Goal: Transaction & Acquisition: Purchase product/service

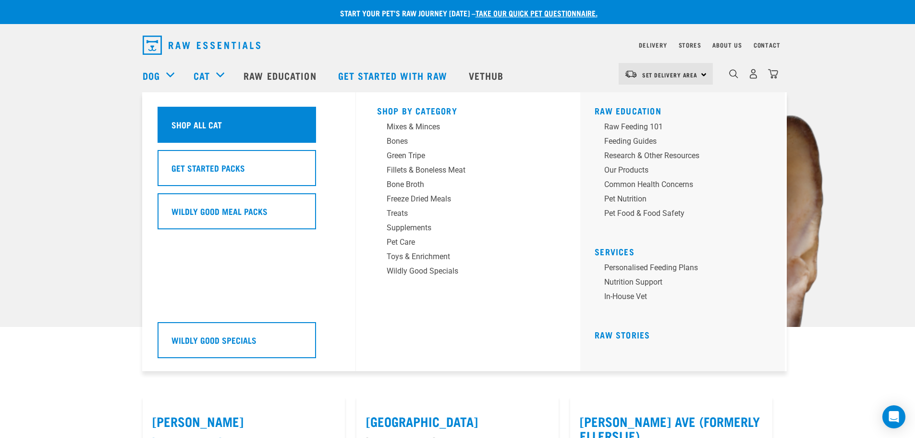
click at [203, 121] on h5 "Shop All Cat" at bounding box center [197, 124] width 50 height 12
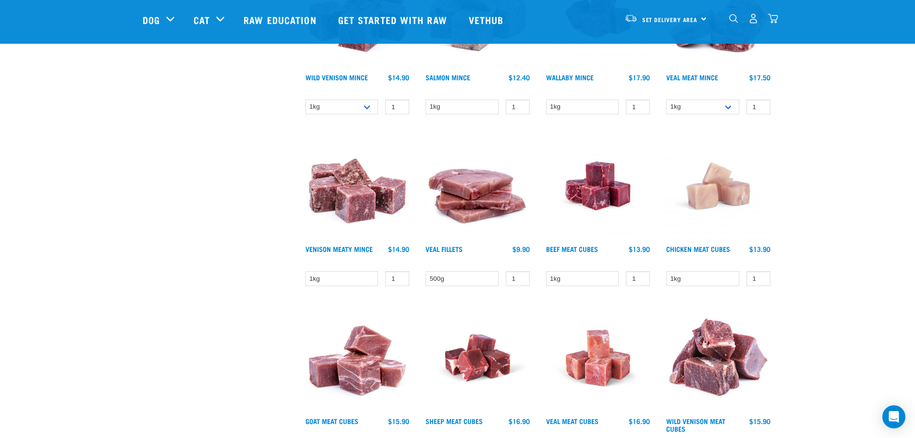
scroll to position [1201, 0]
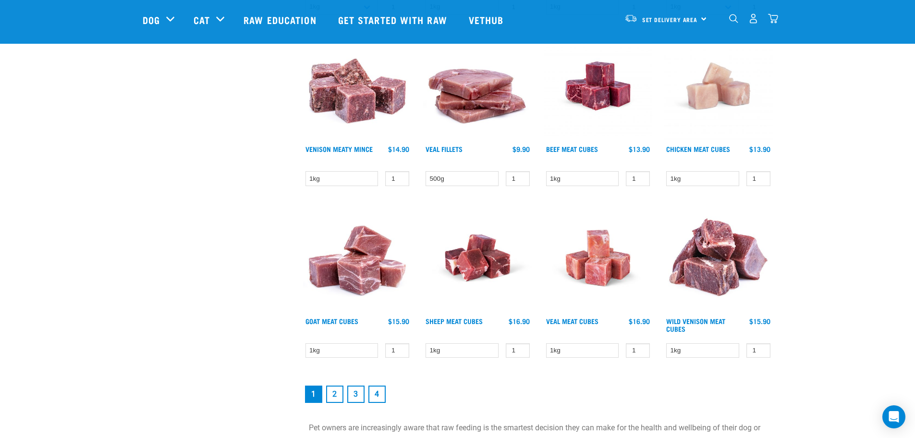
click at [337, 393] on link "2" at bounding box center [334, 393] width 17 height 17
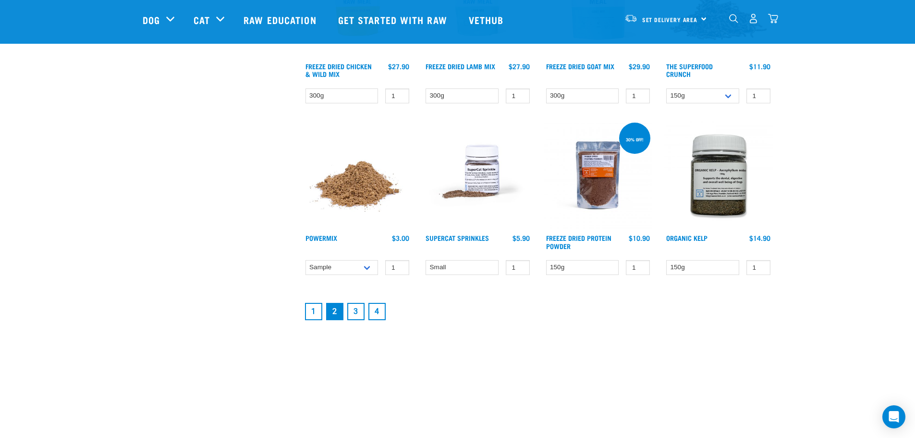
scroll to position [1249, 0]
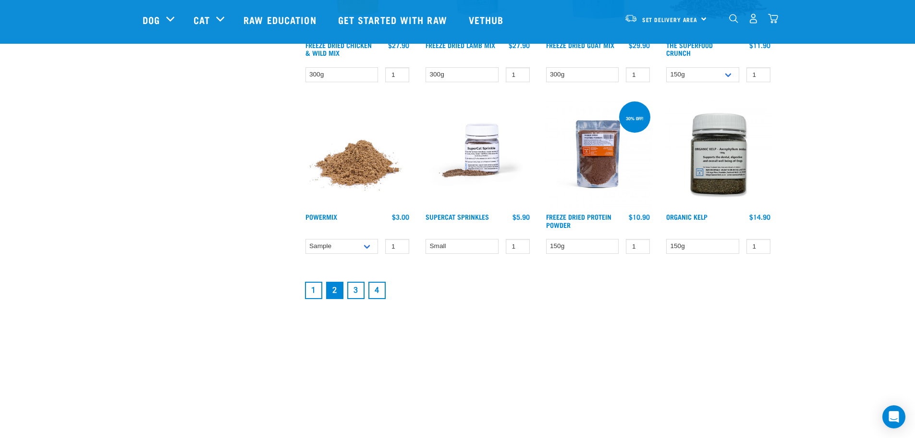
click at [356, 288] on link "3" at bounding box center [355, 290] width 17 height 17
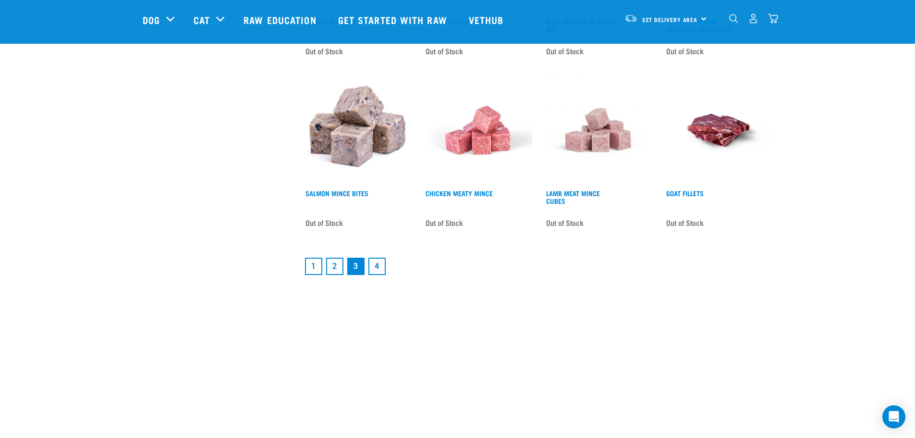
scroll to position [1297, 0]
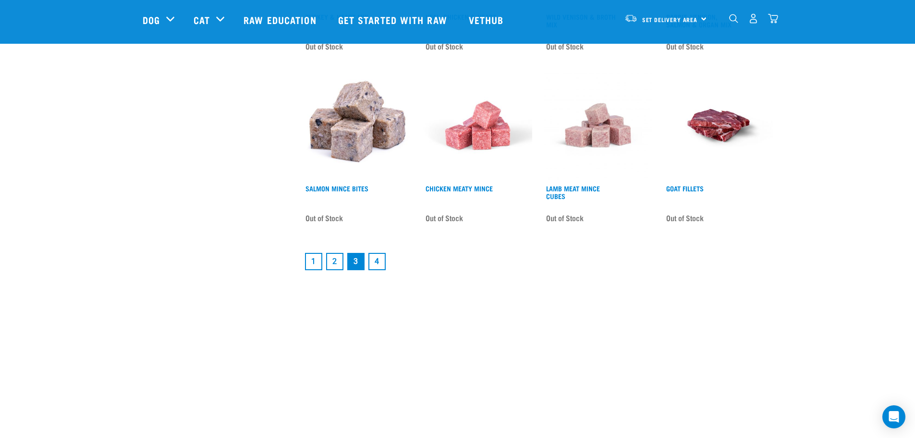
click at [379, 253] on link "4" at bounding box center [376, 261] width 17 height 17
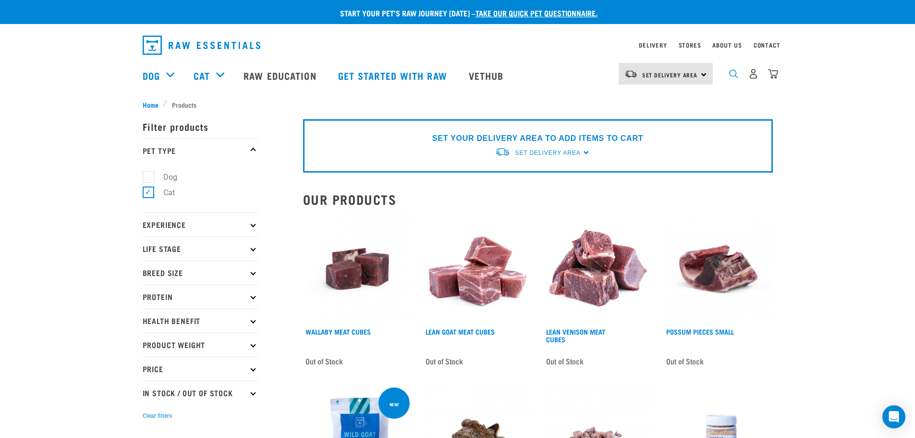
click at [734, 74] on img "dropdown navigation" at bounding box center [733, 73] width 9 height 9
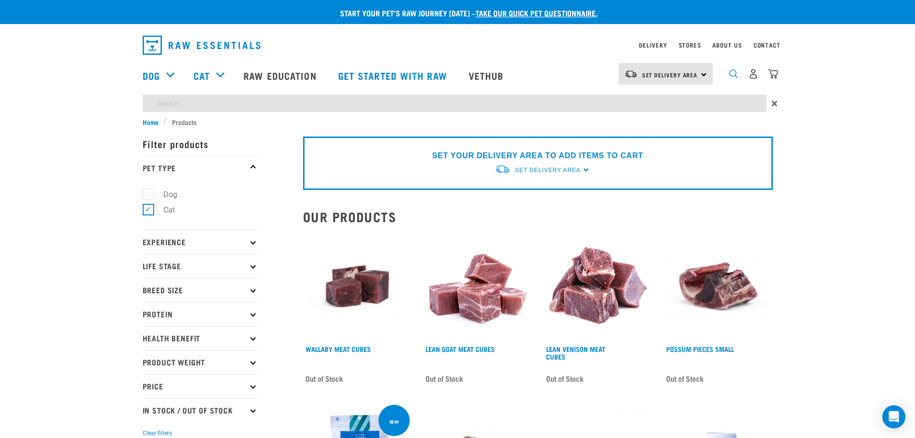
click at [732, 76] on img "dropdown navigation" at bounding box center [733, 73] width 9 height 9
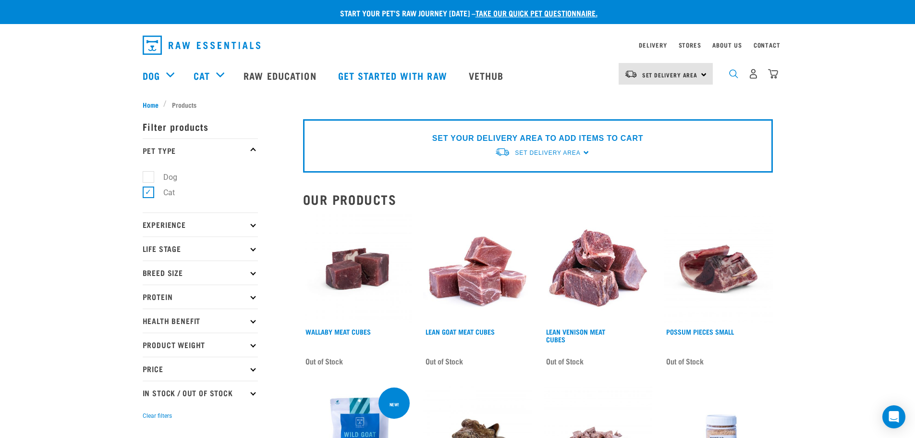
click at [736, 74] on img "dropdown navigation" at bounding box center [733, 73] width 9 height 9
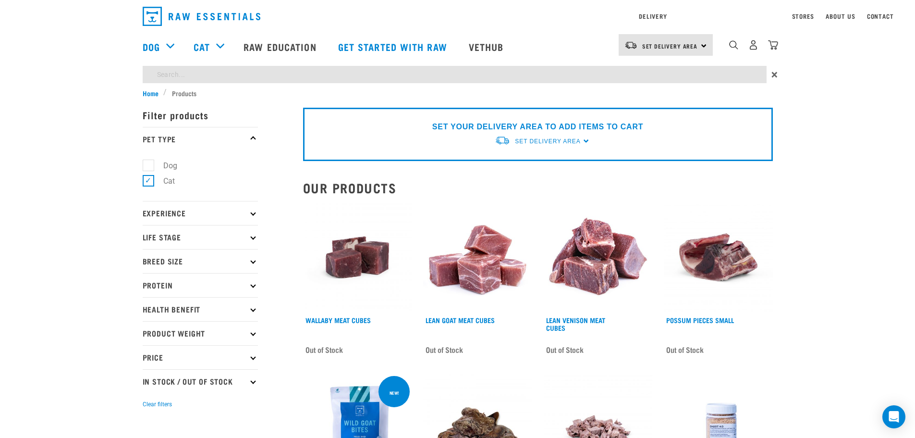
type input "cat rolls"
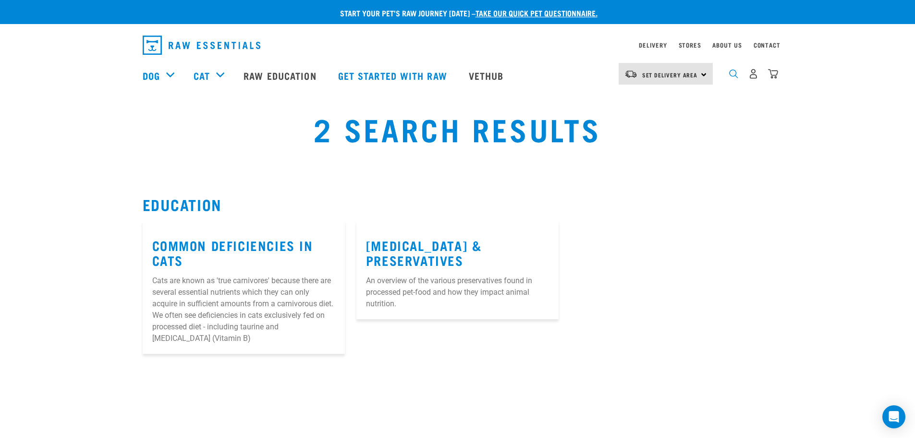
click at [734, 74] on img "dropdown navigation" at bounding box center [733, 73] width 9 height 9
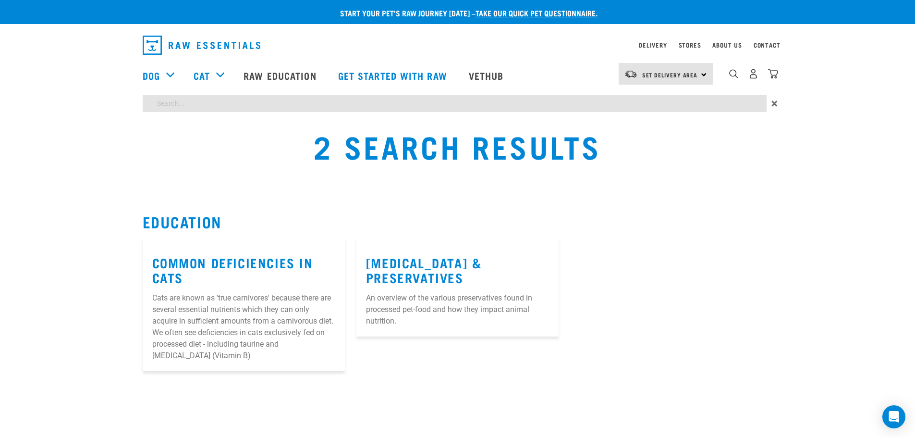
click at [343, 103] on div "Start your pet’s raw journey today – take our quick pet questionnaire. Delivery…" at bounding box center [457, 185] width 915 height 371
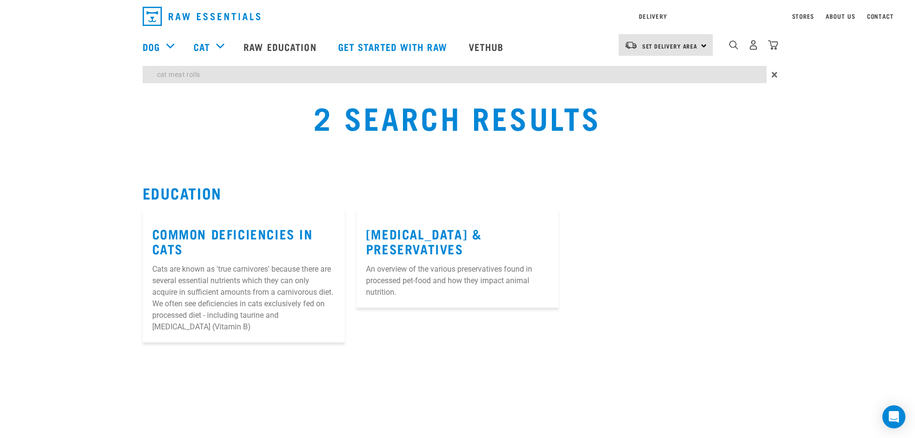
type input "cat meat rolls"
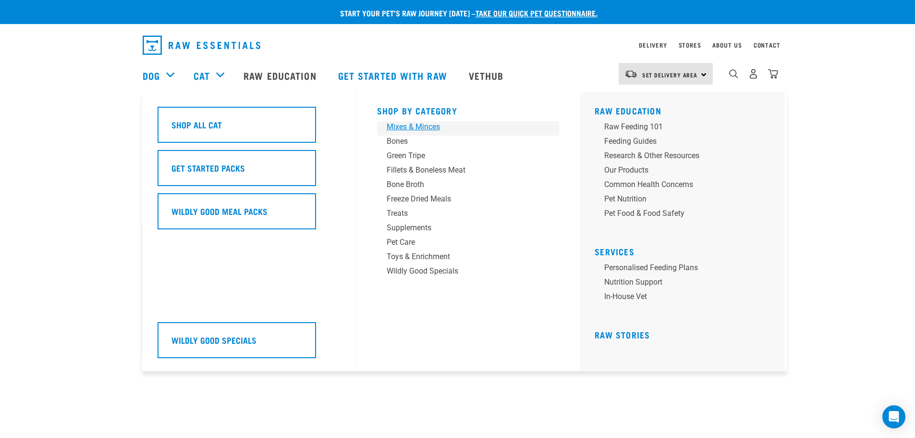
click at [423, 127] on div "Mixes & Minces" at bounding box center [462, 127] width 150 height 12
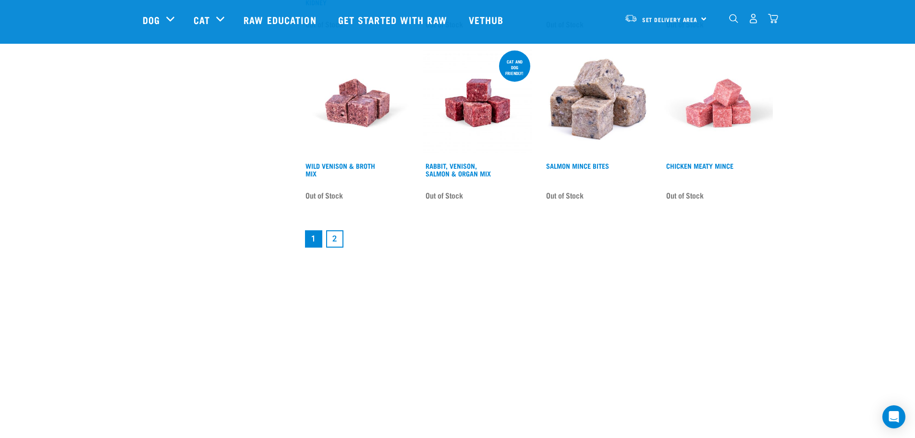
scroll to position [1297, 0]
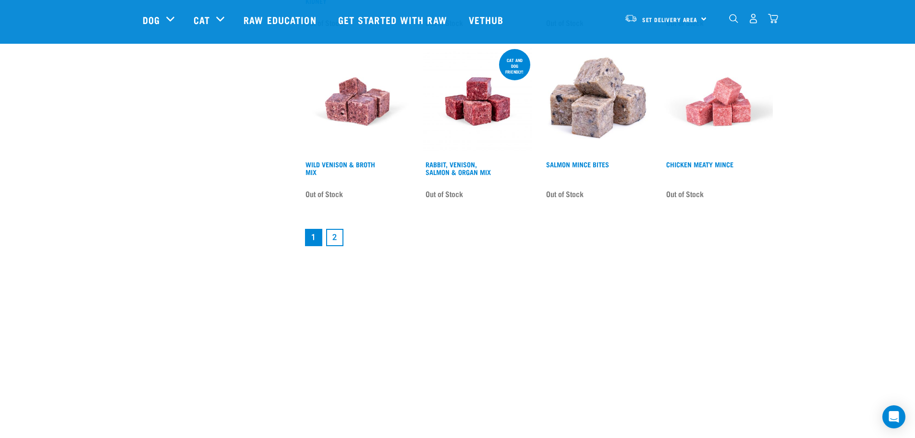
click at [339, 235] on link "2" at bounding box center [334, 237] width 17 height 17
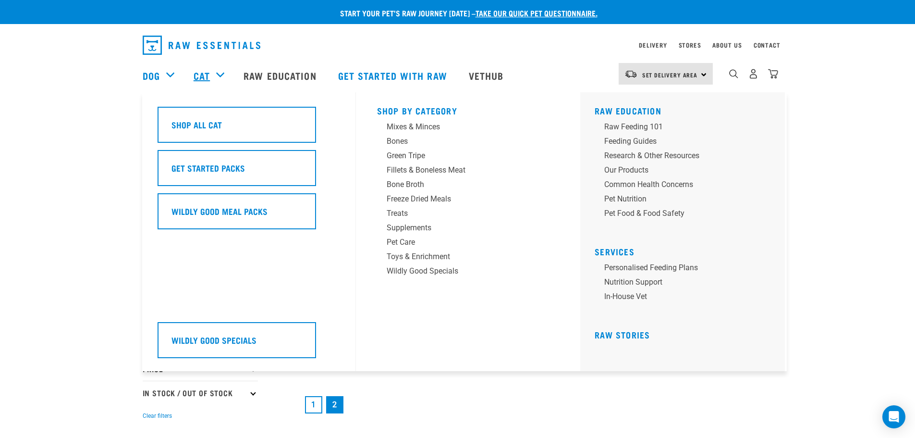
click at [209, 70] on link "Cat" at bounding box center [202, 75] width 16 height 14
click at [201, 75] on link "Cat" at bounding box center [202, 75] width 16 height 14
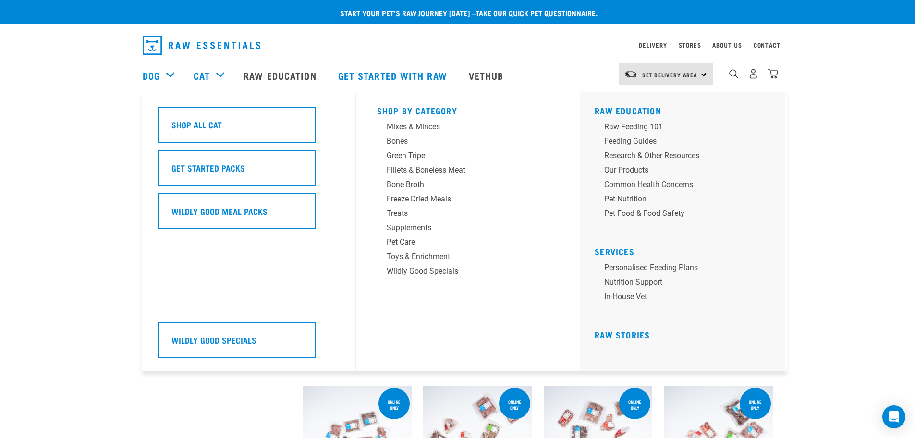
click at [220, 74] on div "Cat" at bounding box center [214, 75] width 40 height 38
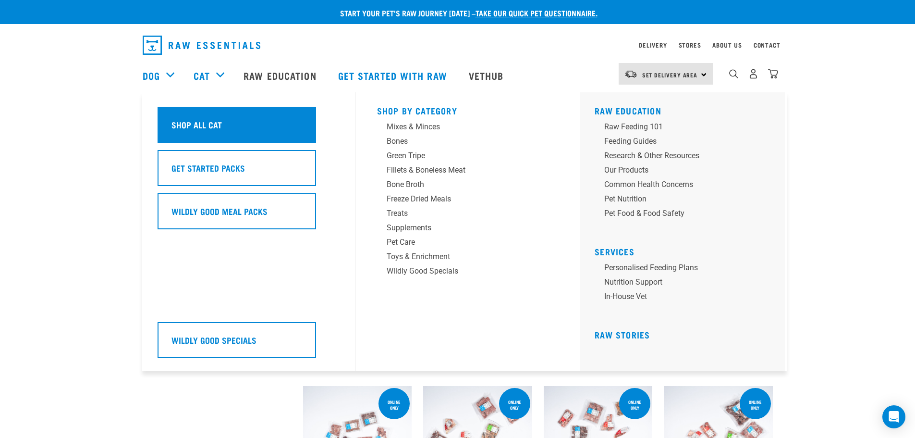
click at [196, 121] on h5 "Shop All Cat" at bounding box center [197, 124] width 50 height 12
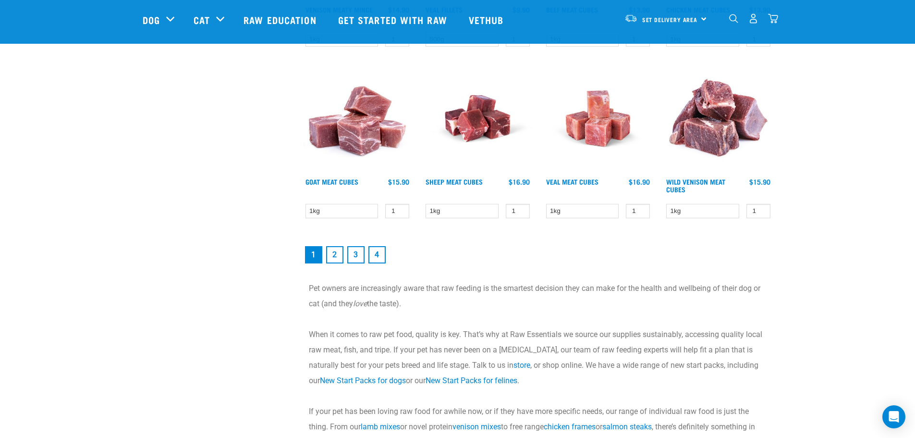
scroll to position [1345, 0]
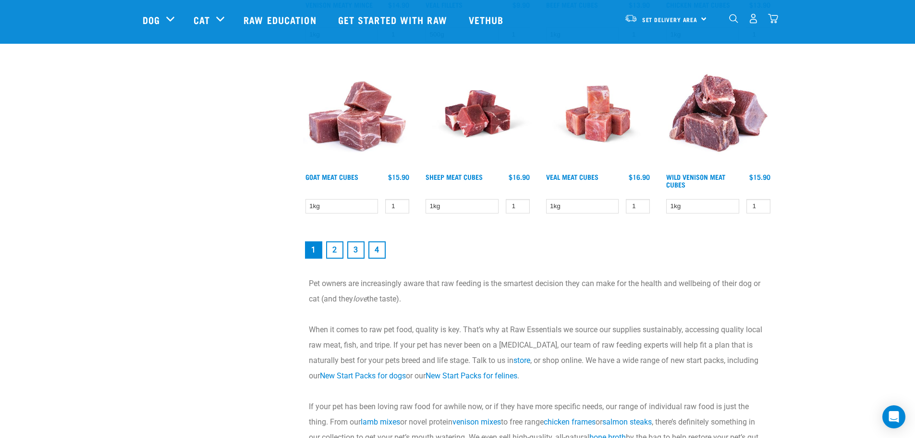
click at [334, 248] on link "2" at bounding box center [334, 249] width 17 height 17
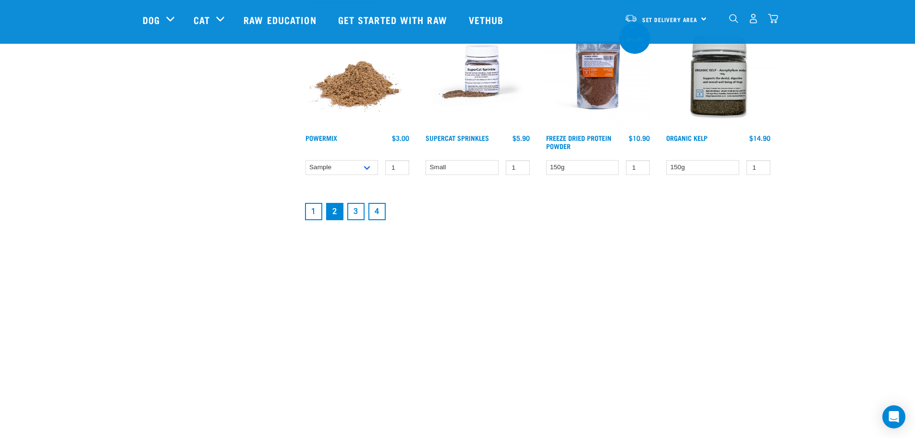
scroll to position [1345, 0]
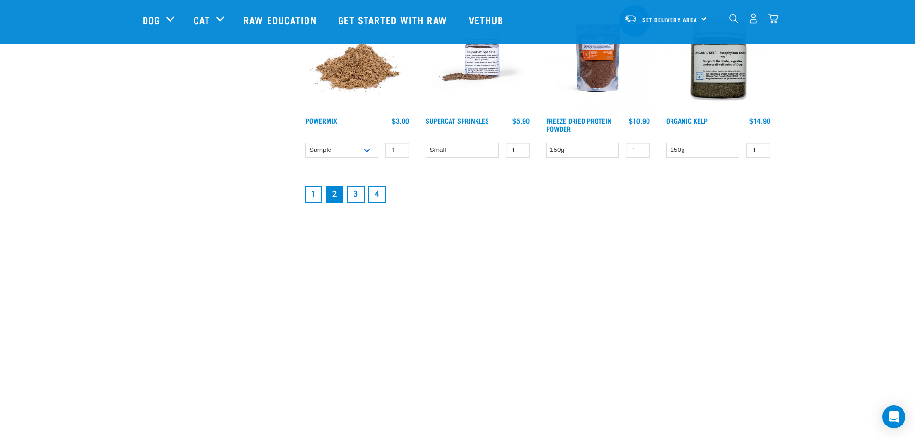
click at [356, 191] on link "3" at bounding box center [355, 193] width 17 height 17
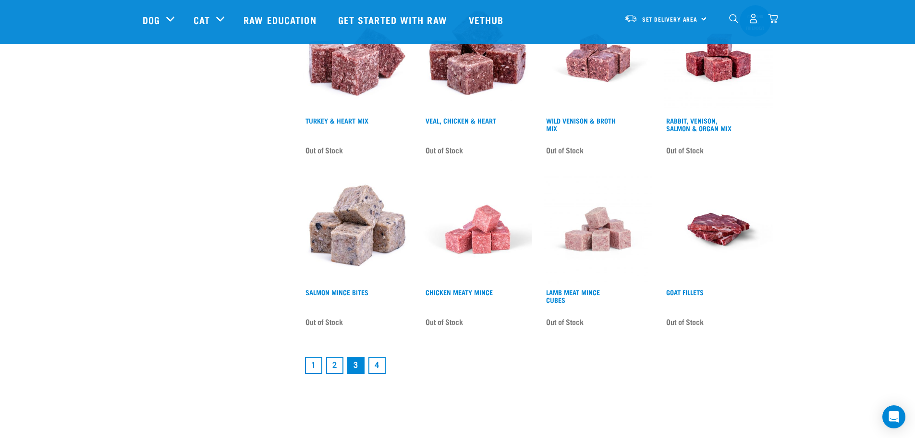
scroll to position [1297, 0]
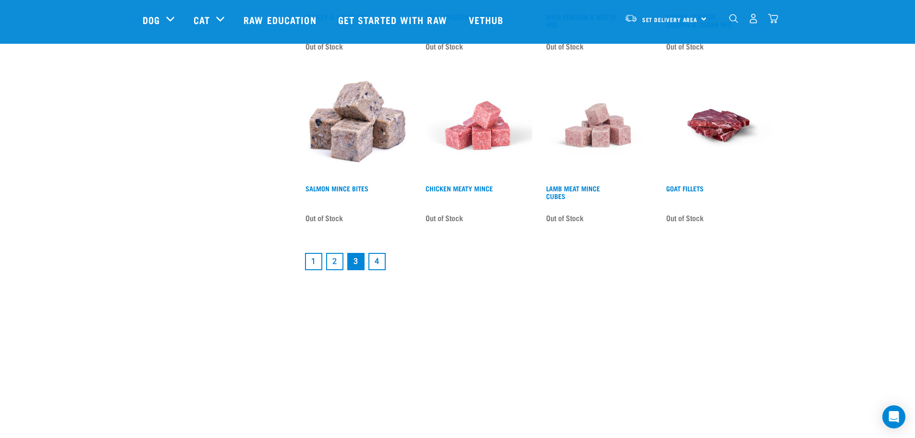
click at [380, 253] on link "4" at bounding box center [376, 261] width 17 height 17
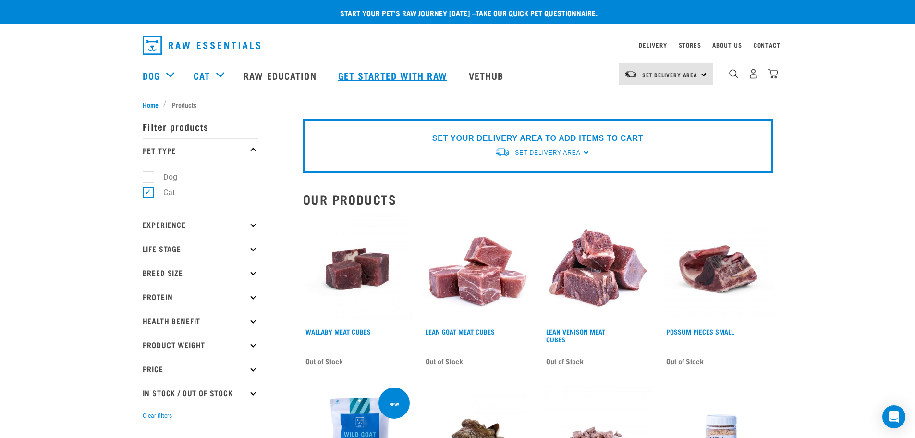
click at [381, 71] on link "Get started with Raw" at bounding box center [394, 75] width 131 height 38
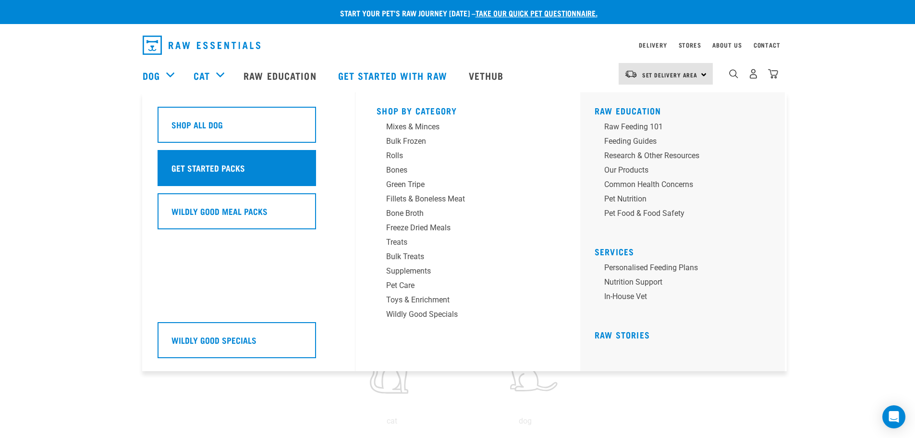
click at [214, 160] on div "Get Started Packs" at bounding box center [237, 168] width 159 height 36
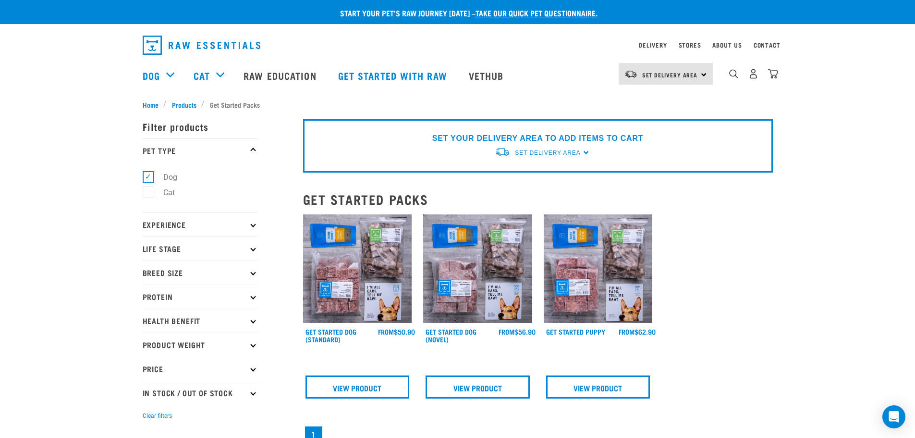
click at [150, 192] on label "Cat" at bounding box center [163, 192] width 31 height 12
click at [149, 192] on input "Cat" at bounding box center [146, 191] width 6 height 6
checkbox input "true"
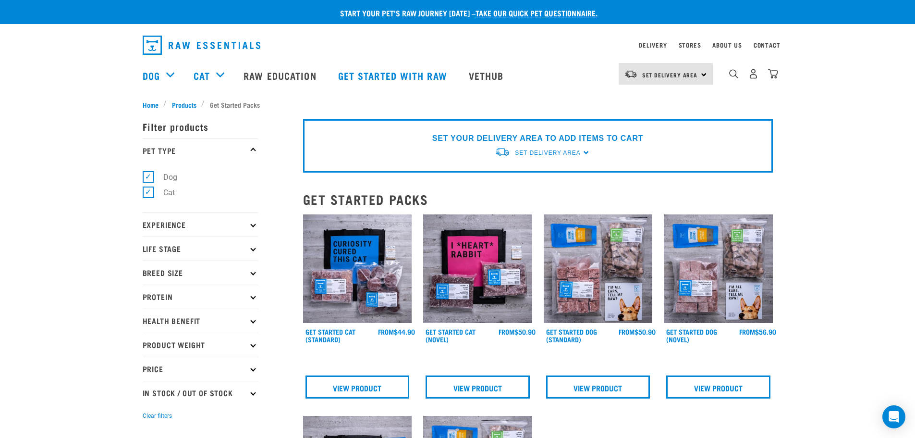
click at [148, 177] on label "Dog" at bounding box center [164, 177] width 33 height 12
click at [146, 177] on input "Dog" at bounding box center [146, 175] width 6 height 6
checkbox input "false"
